Goal: Transaction & Acquisition: Purchase product/service

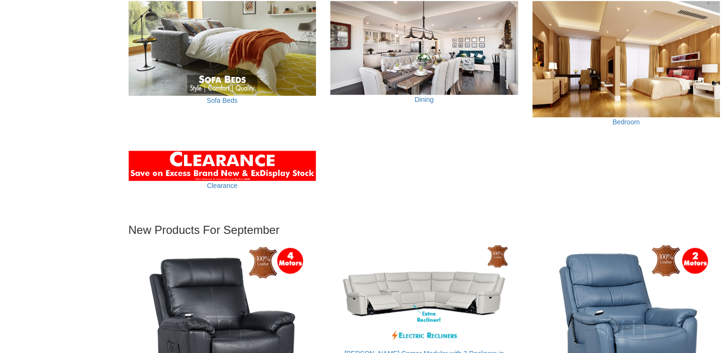
scroll to position [781, 0]
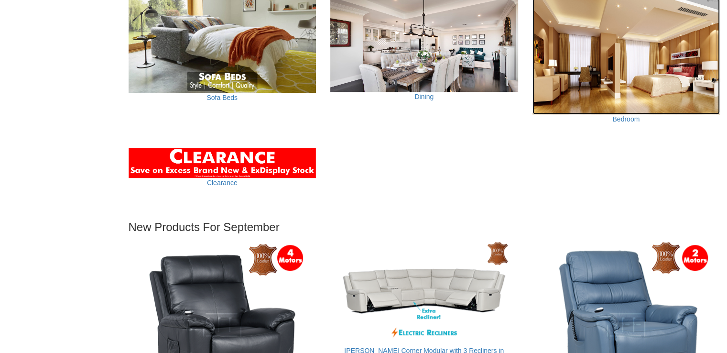
click at [605, 85] on img at bounding box center [626, 56] width 188 height 116
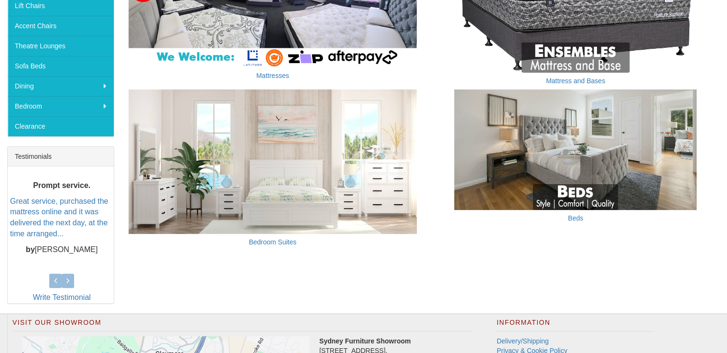
scroll to position [268, 0]
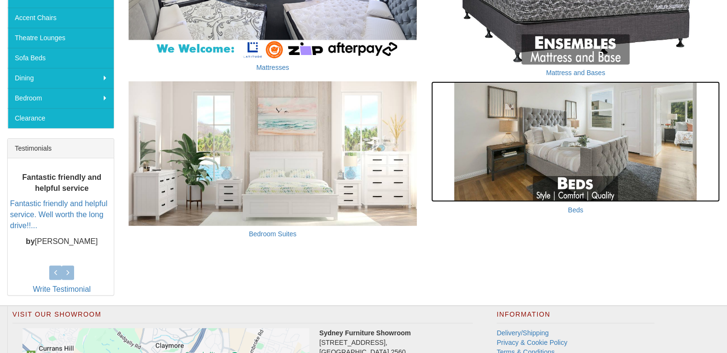
click at [538, 111] on img at bounding box center [575, 141] width 289 height 120
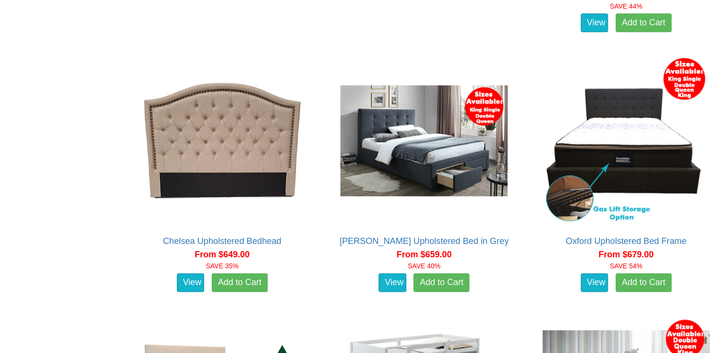
scroll to position [1319, 0]
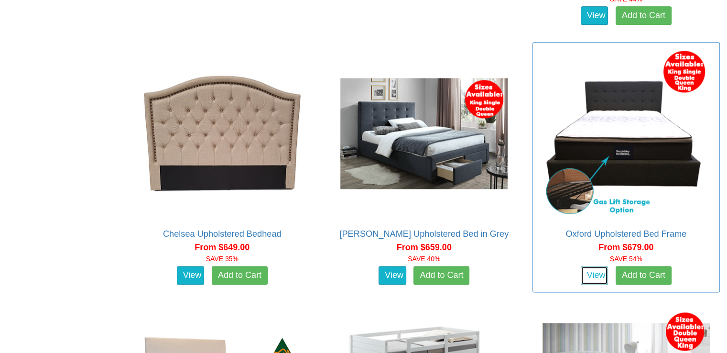
click at [580, 266] on link "View" at bounding box center [594, 275] width 28 height 19
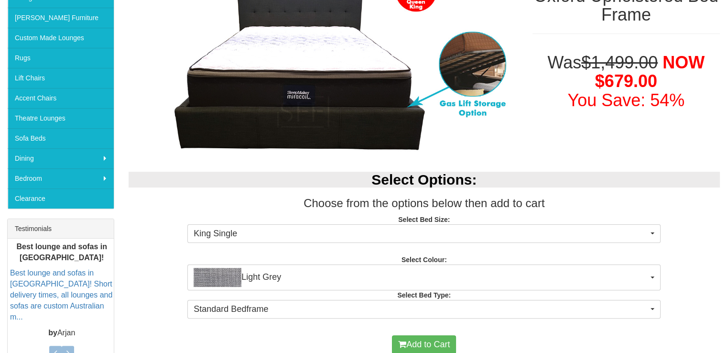
scroll to position [187, 0]
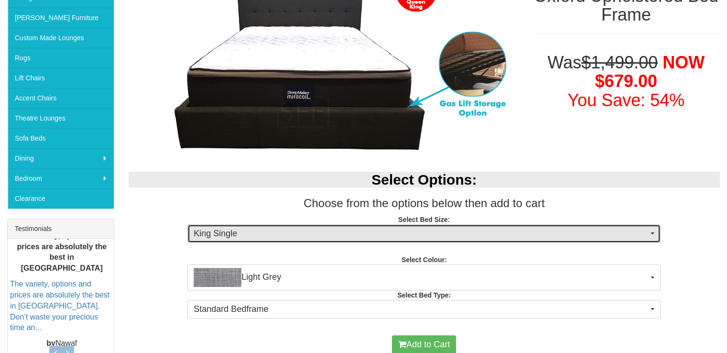
click at [256, 237] on span "King Single" at bounding box center [420, 233] width 454 height 12
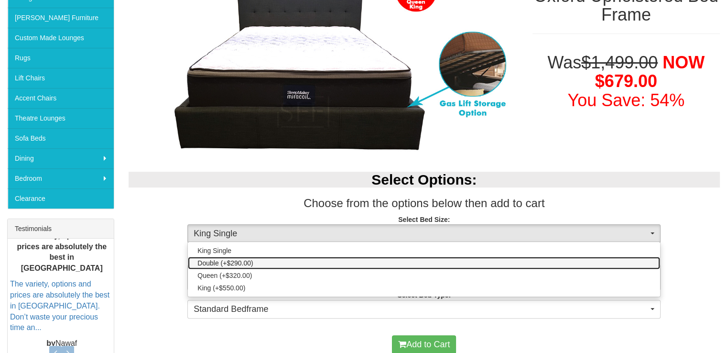
click at [254, 260] on link "Double (+$290.00)" at bounding box center [424, 263] width 472 height 12
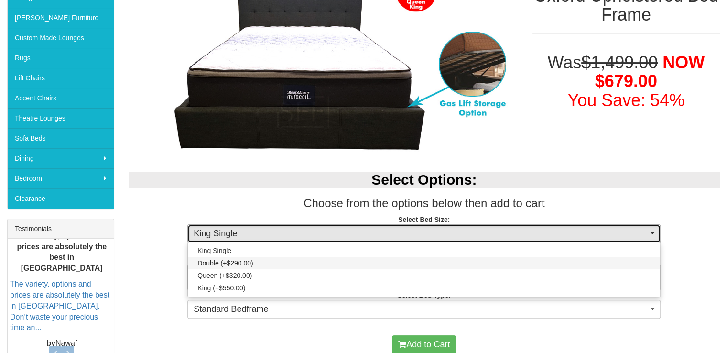
select select "1299"
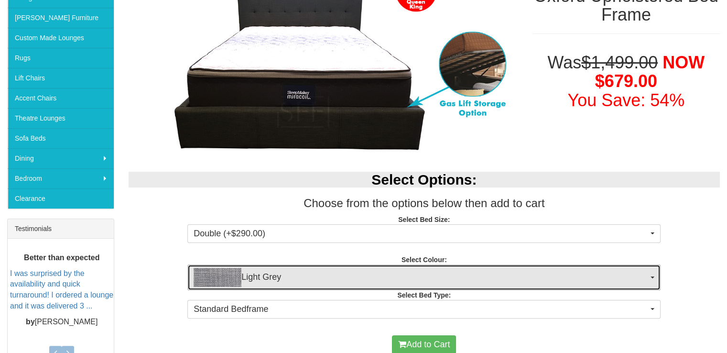
click at [266, 281] on span "Light Grey" at bounding box center [420, 277] width 454 height 19
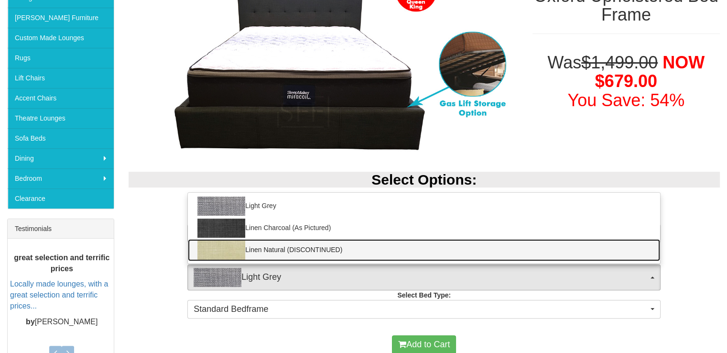
click at [243, 248] on img at bounding box center [221, 249] width 48 height 19
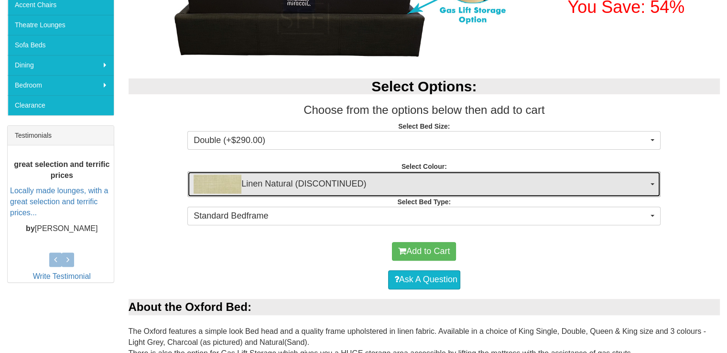
scroll to position [281, 0]
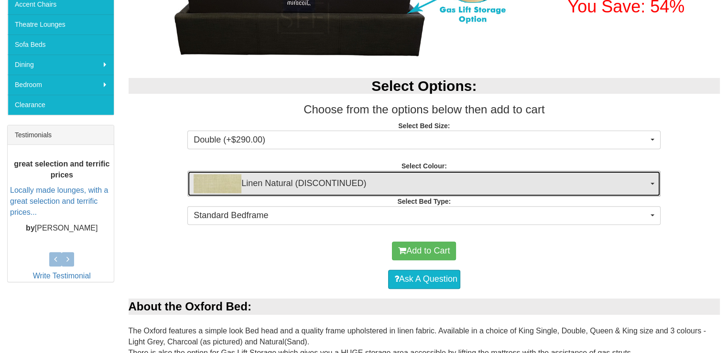
click at [256, 174] on span "Linen Natural (DISCONTINUED)" at bounding box center [420, 183] width 454 height 19
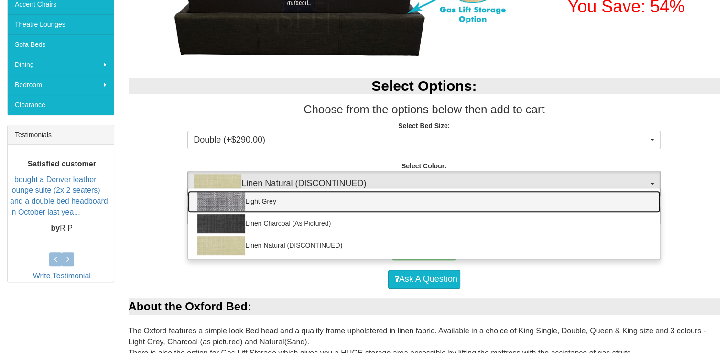
click at [261, 194] on link "Light Grey" at bounding box center [424, 202] width 472 height 22
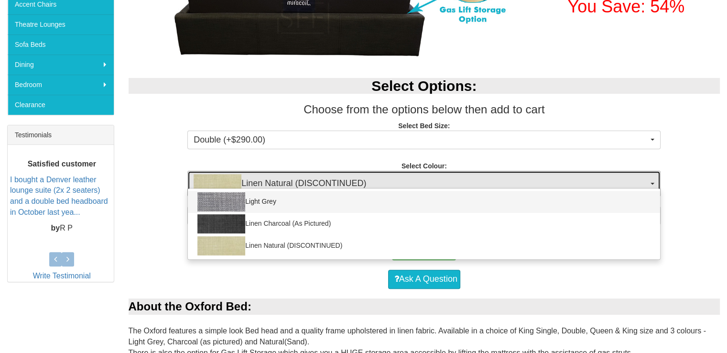
select select "1489"
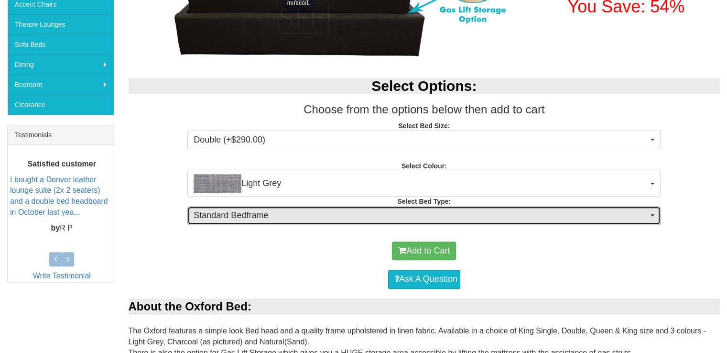
click at [270, 216] on span "Standard Bedframe" at bounding box center [420, 215] width 454 height 12
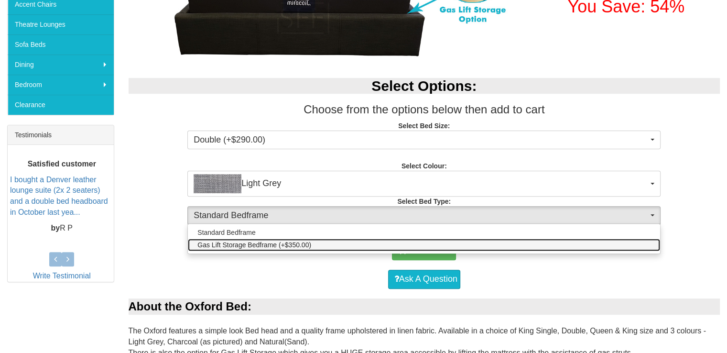
click at [283, 240] on span "Gas Lift Storage Bedframe (+$350.00)" at bounding box center [254, 245] width 114 height 10
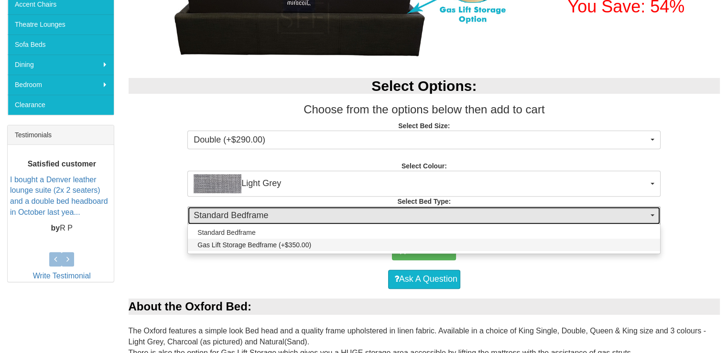
select select "1491"
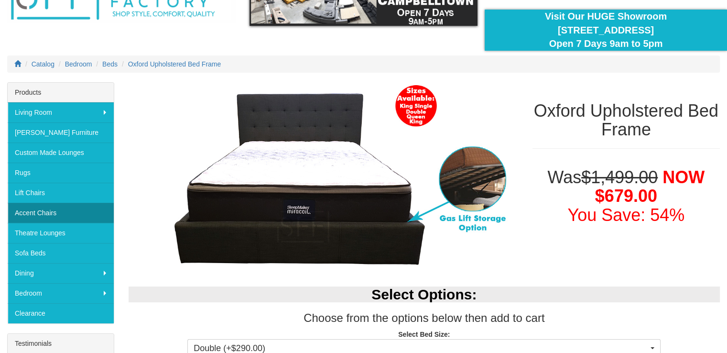
scroll to position [74, 0]
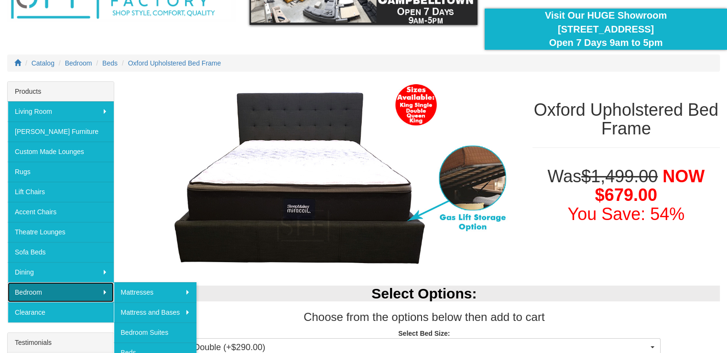
click at [67, 285] on link "Bedroom" at bounding box center [61, 292] width 106 height 20
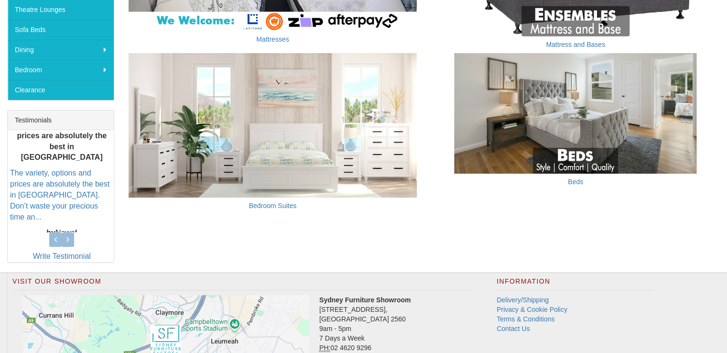
scroll to position [296, 0]
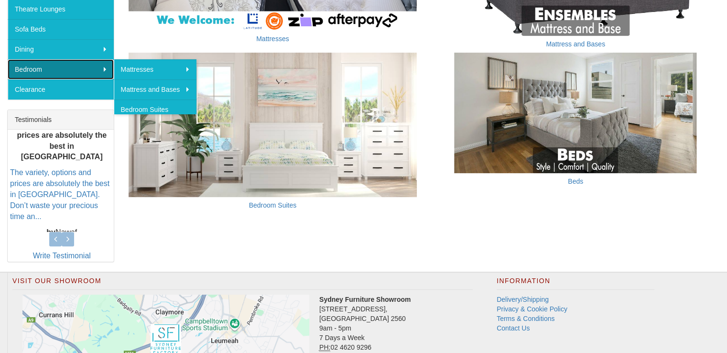
click at [82, 71] on link "Bedroom" at bounding box center [61, 69] width 106 height 20
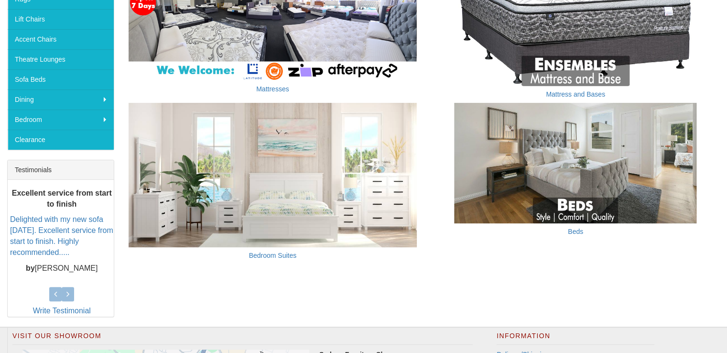
scroll to position [247, 0]
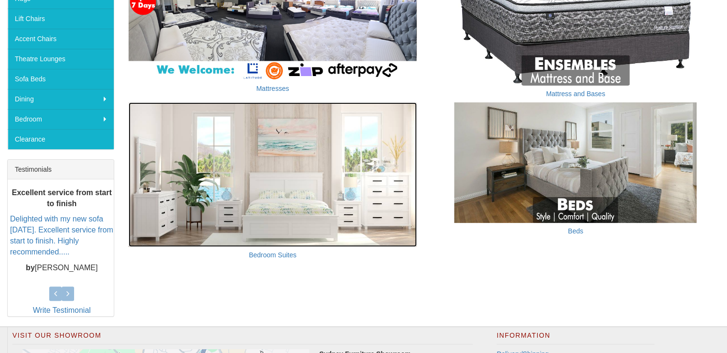
click at [358, 135] on img at bounding box center [273, 174] width 289 height 144
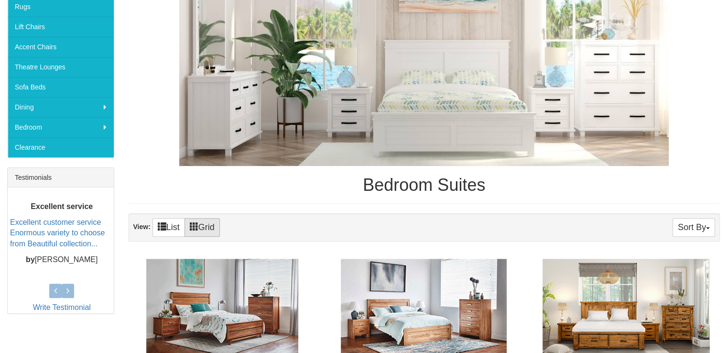
scroll to position [233, 0]
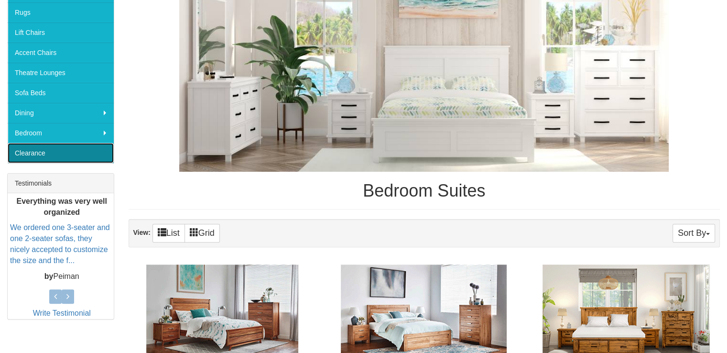
click at [85, 143] on link "Clearance" at bounding box center [61, 153] width 106 height 20
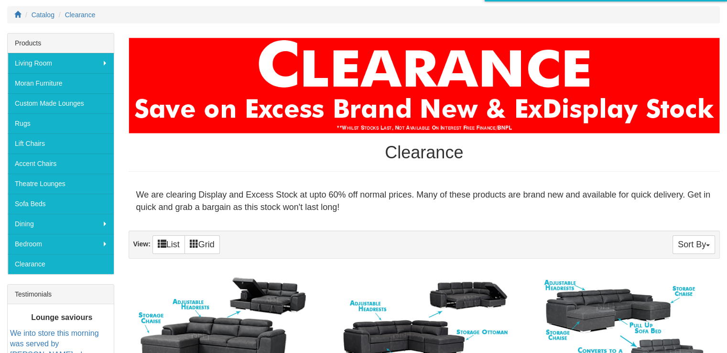
scroll to position [121, 0]
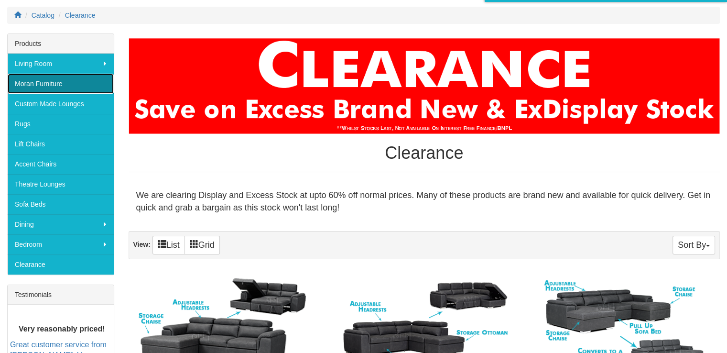
click at [73, 77] on link "Moran Furniture" at bounding box center [61, 84] width 106 height 20
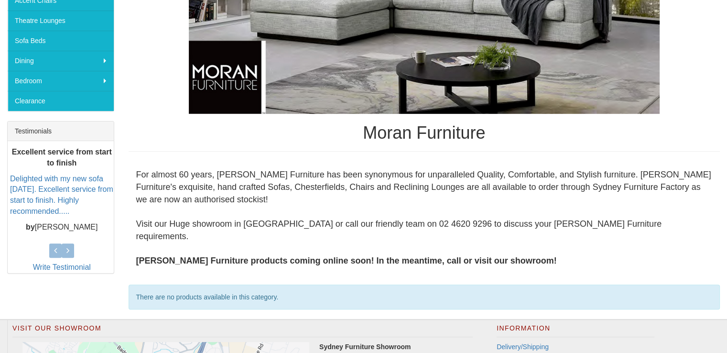
scroll to position [284, 0]
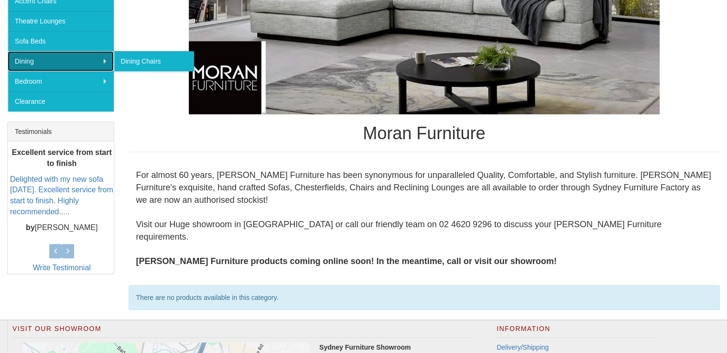
click at [98, 62] on link "Dining" at bounding box center [61, 61] width 106 height 20
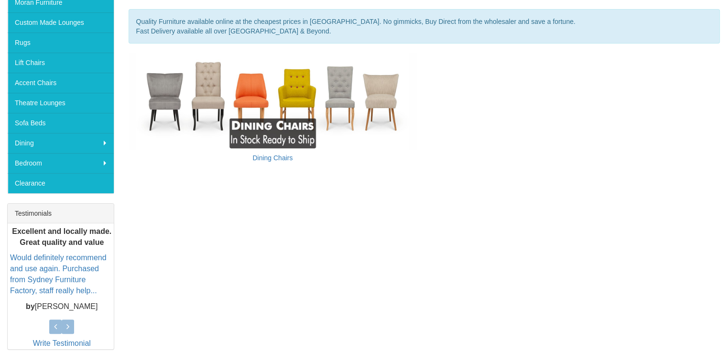
scroll to position [204, 0]
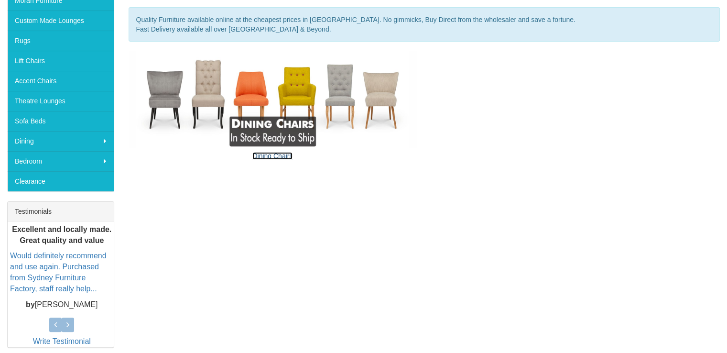
click at [283, 154] on link "Dining Chairs" at bounding box center [272, 156] width 40 height 8
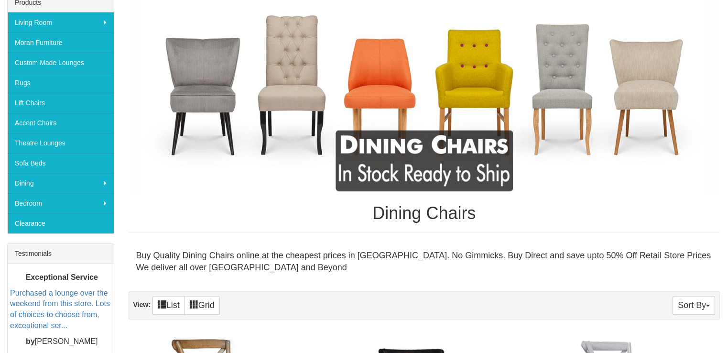
scroll to position [162, 0]
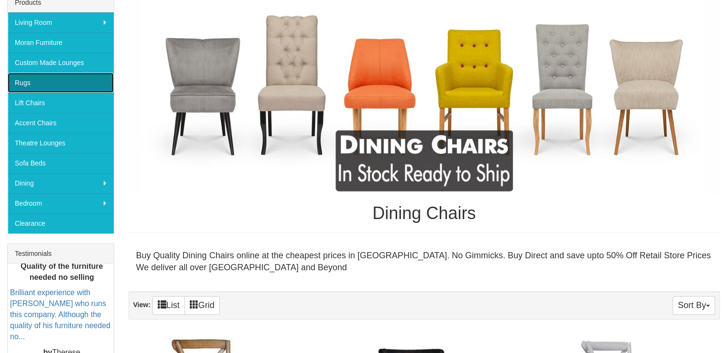
click at [65, 85] on link "Rugs" at bounding box center [61, 83] width 106 height 20
